Goal: Task Accomplishment & Management: Complete application form

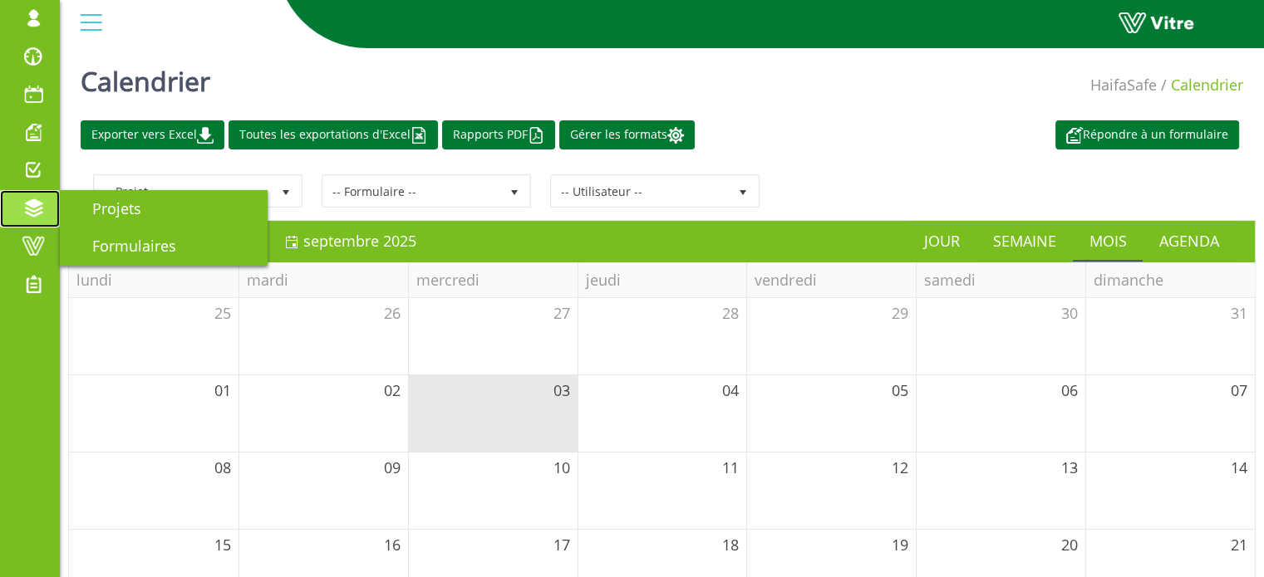
click at [27, 208] on span at bounding box center [33, 209] width 42 height 20
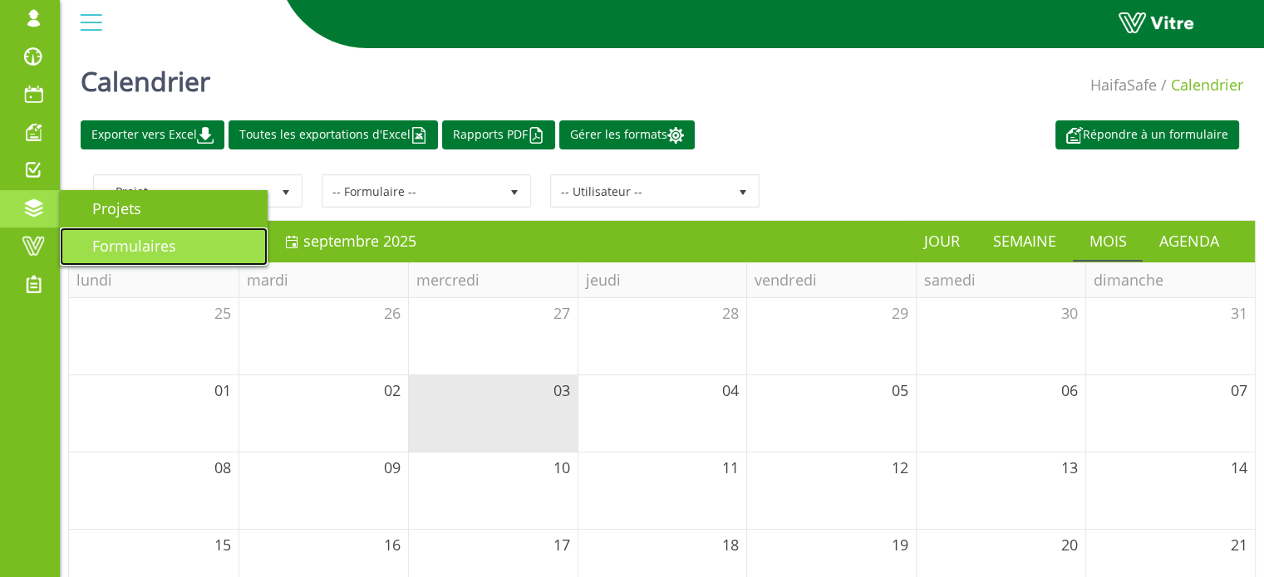
click at [113, 246] on span "Formulaires" at bounding box center [124, 246] width 104 height 20
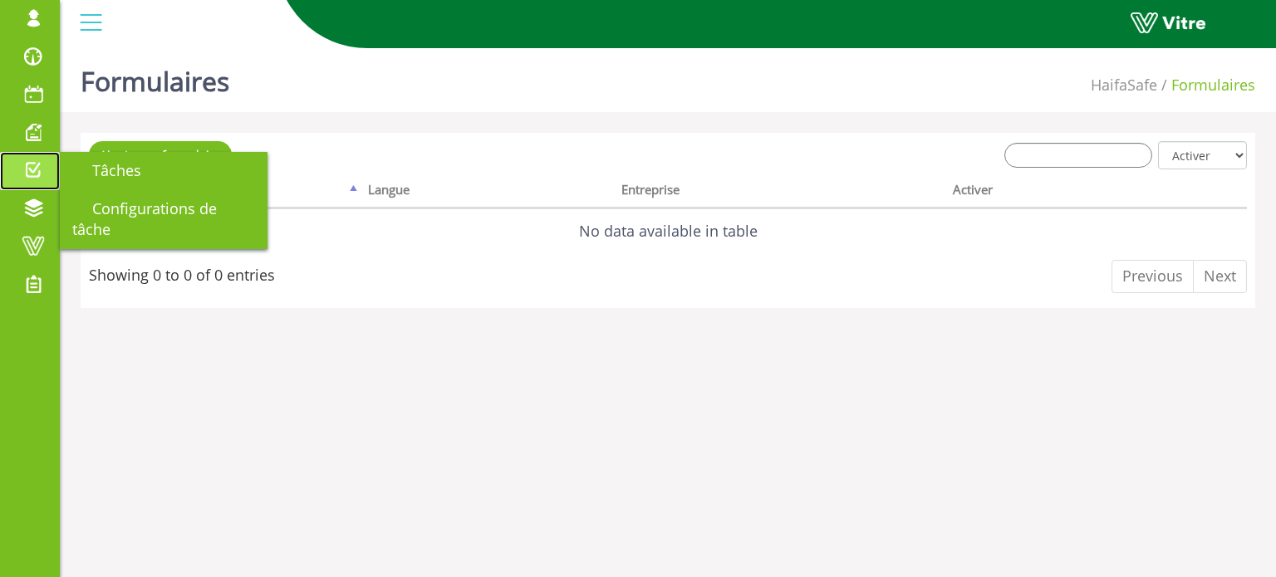
click at [41, 164] on span at bounding box center [33, 170] width 42 height 20
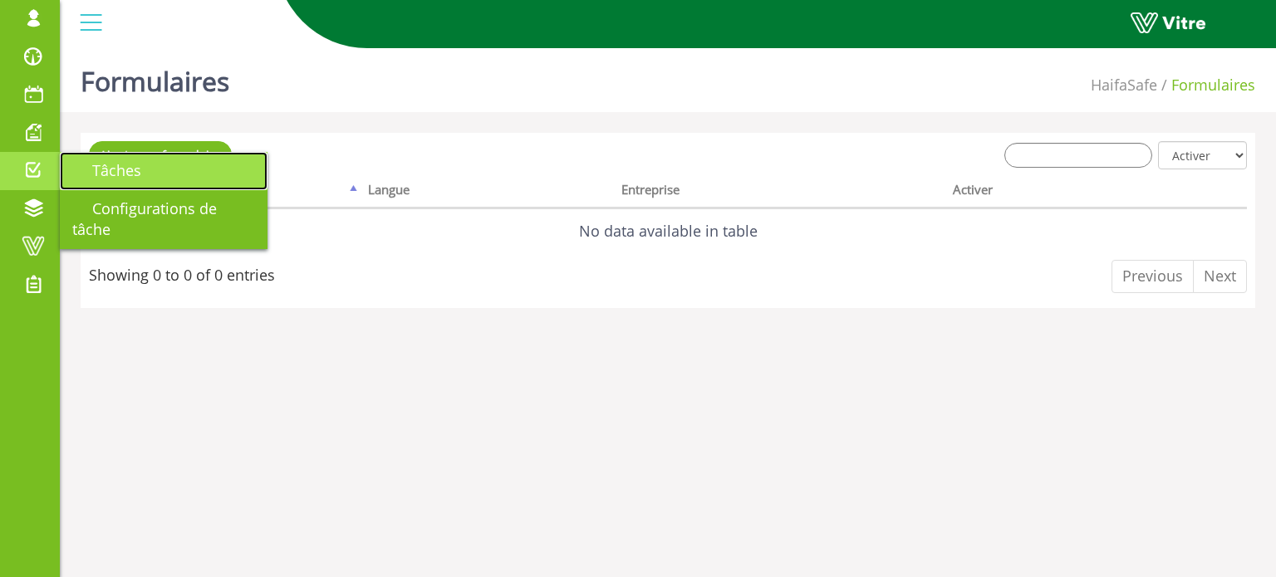
click at [90, 169] on span "Tâches" at bounding box center [106, 170] width 69 height 20
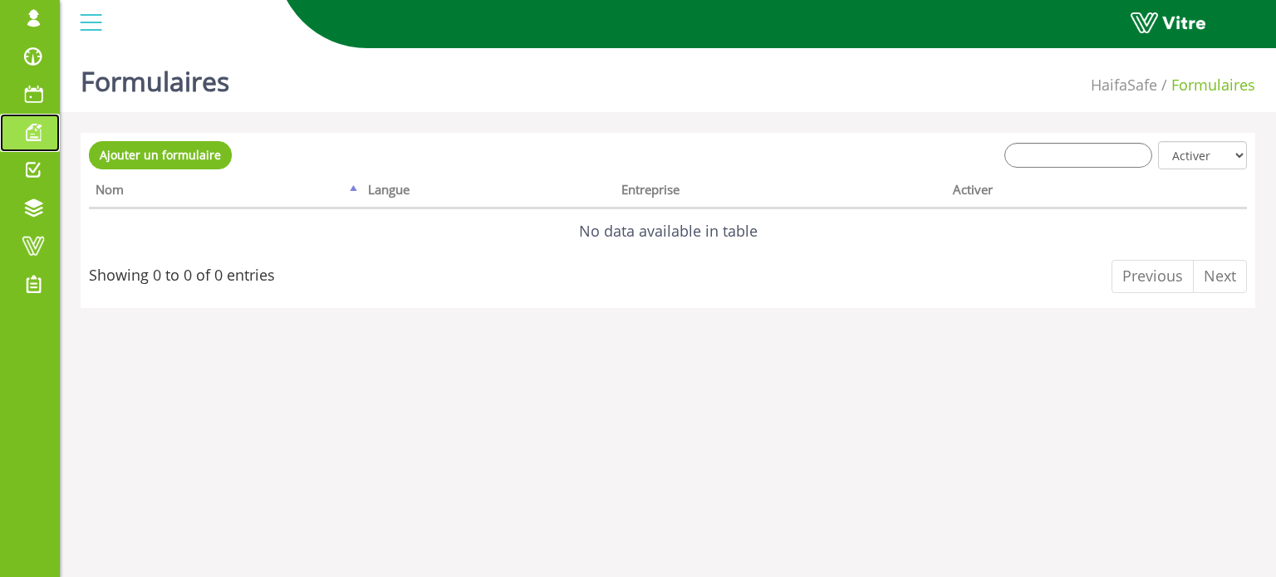
click at [33, 130] on span at bounding box center [33, 132] width 42 height 20
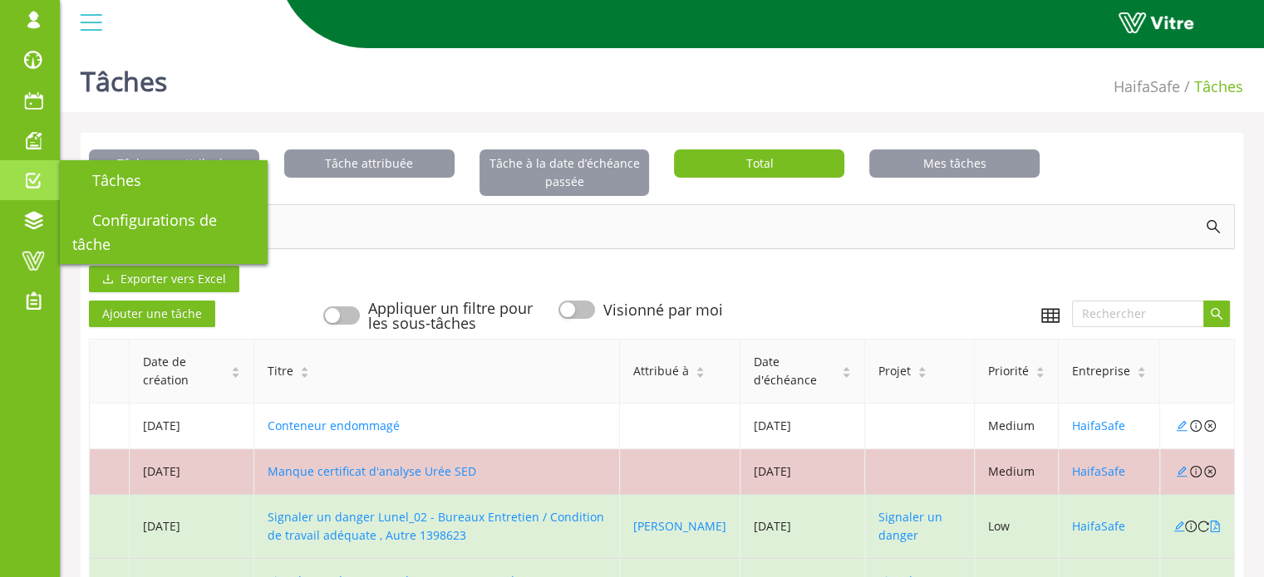
click at [26, 168] on link "Tâches" at bounding box center [30, 180] width 60 height 40
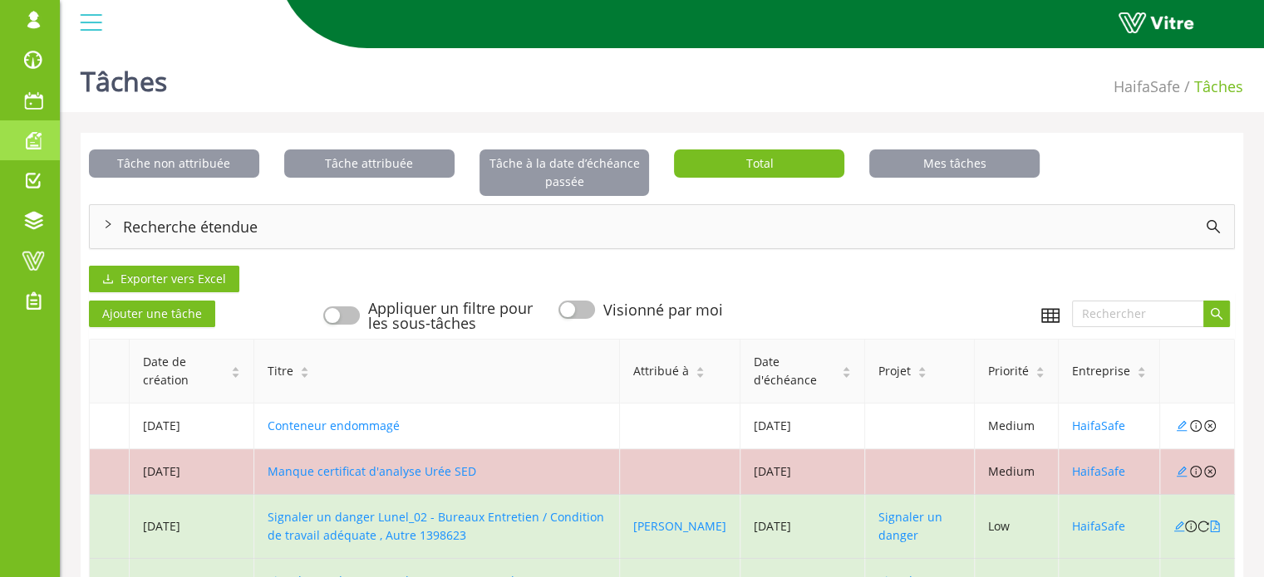
click at [30, 145] on span at bounding box center [33, 140] width 42 height 20
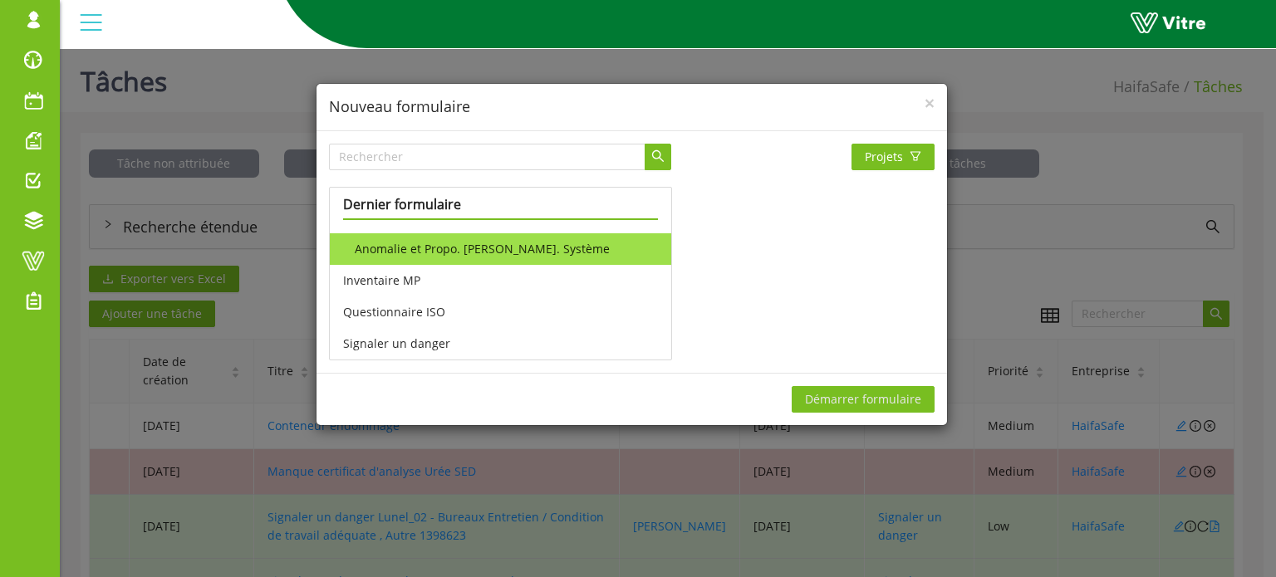
click at [505, 242] on li "Anomalie et Propo. Amélio. Système" at bounding box center [500, 249] width 341 height 32
click at [827, 392] on span "Démarrer formulaire" at bounding box center [863, 399] width 116 height 18
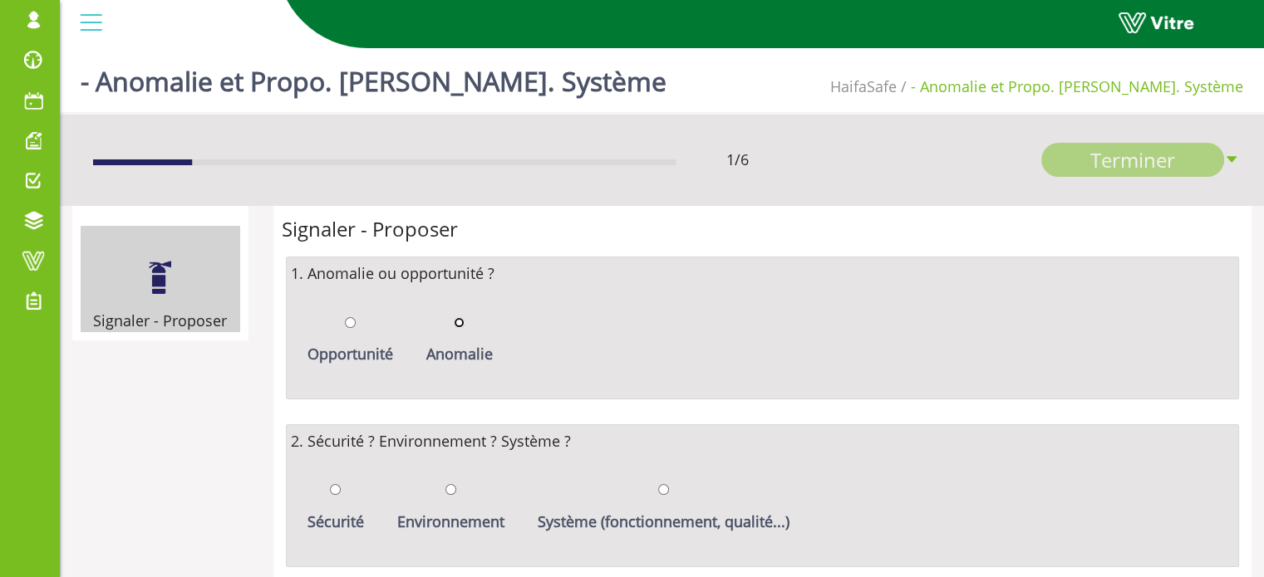
click at [454, 317] on input "radio" at bounding box center [459, 322] width 11 height 11
radio input "true"
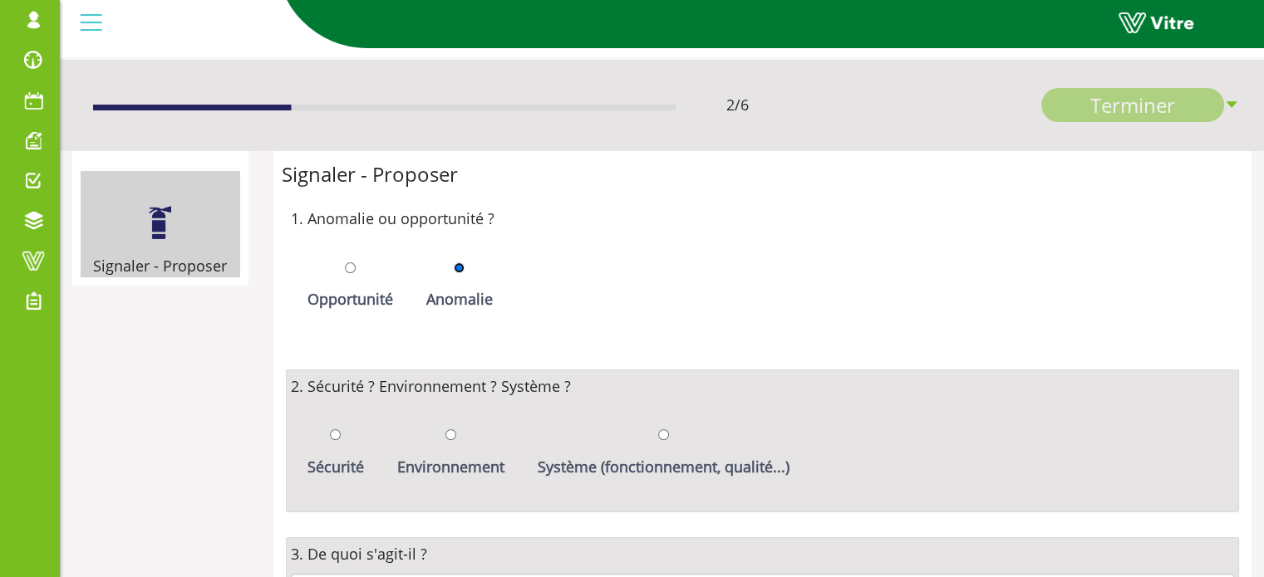
scroll to position [83, 0]
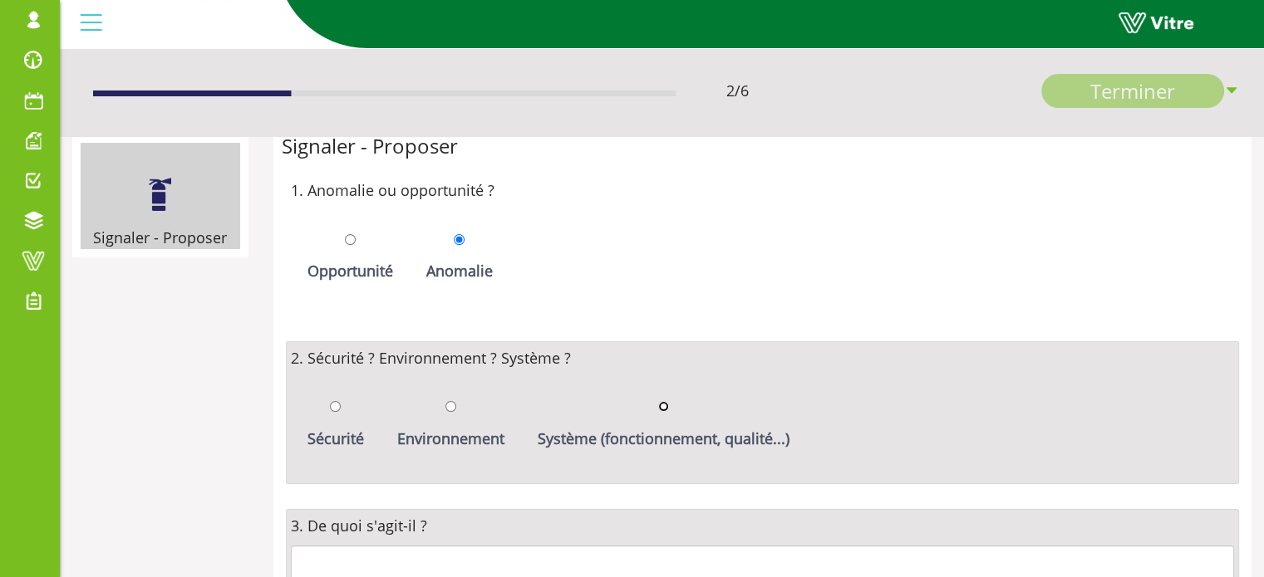
click at [658, 403] on input "radio" at bounding box center [663, 406] width 11 height 11
radio input "true"
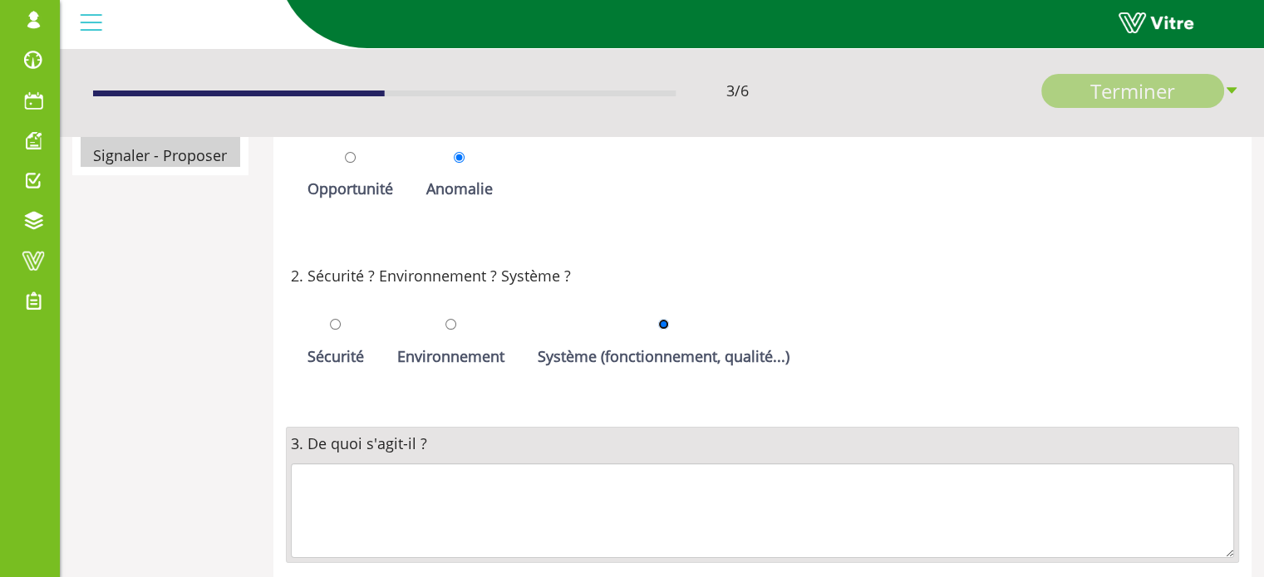
scroll to position [166, 0]
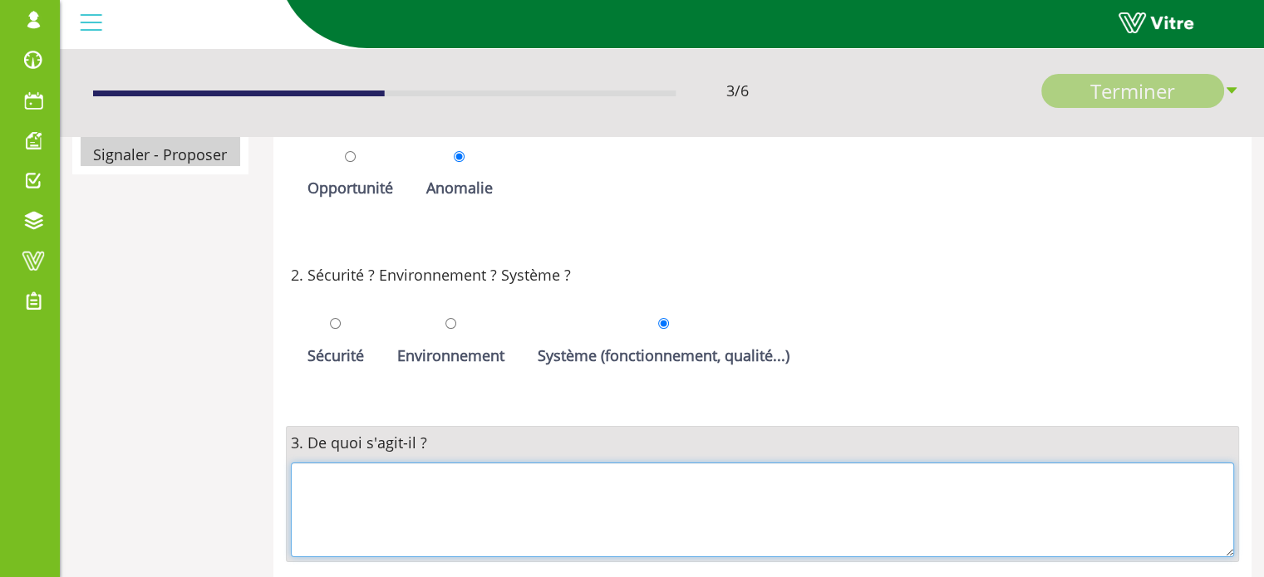
click at [412, 484] on textarea at bounding box center [763, 510] width 944 height 95
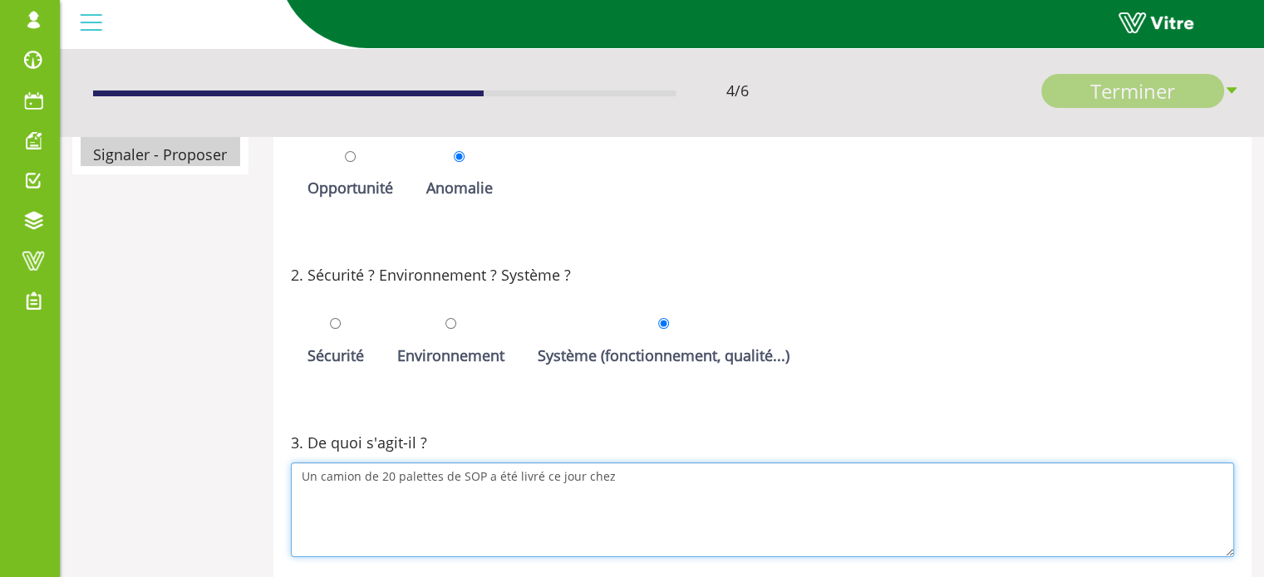
type textarea "Un camion de 20 palettes de SOP a été livré ce jour chez"
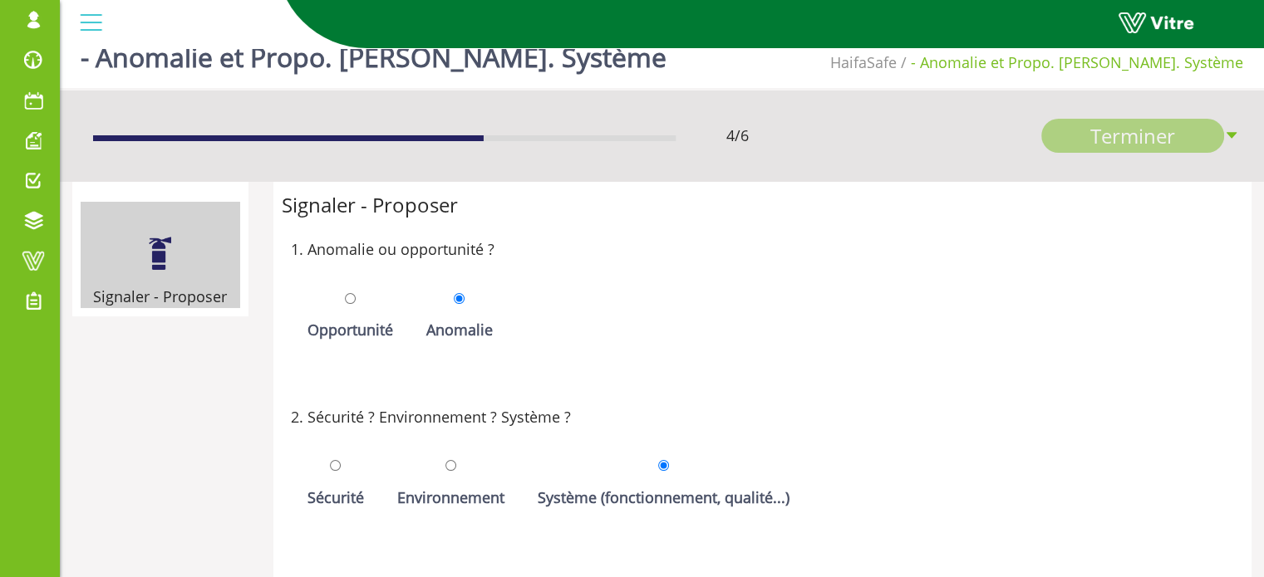
scroll to position [0, 0]
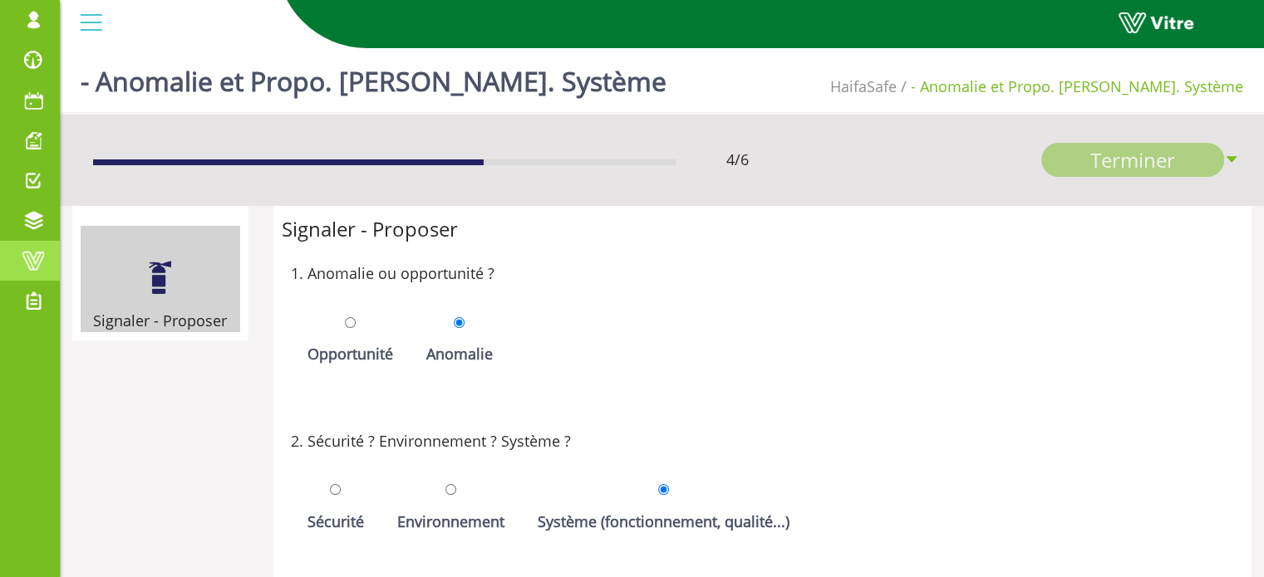
click at [40, 258] on span at bounding box center [33, 261] width 42 height 20
